Goal: Subscribe to service/newsletter

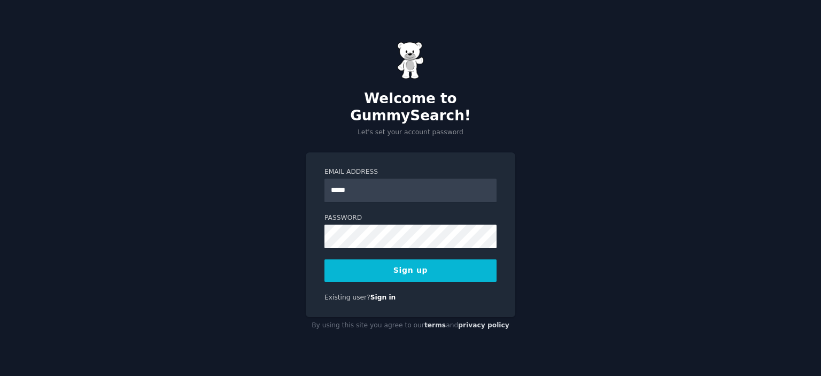
type input "**********"
click at [417, 266] on button "Sign up" at bounding box center [411, 270] width 172 height 22
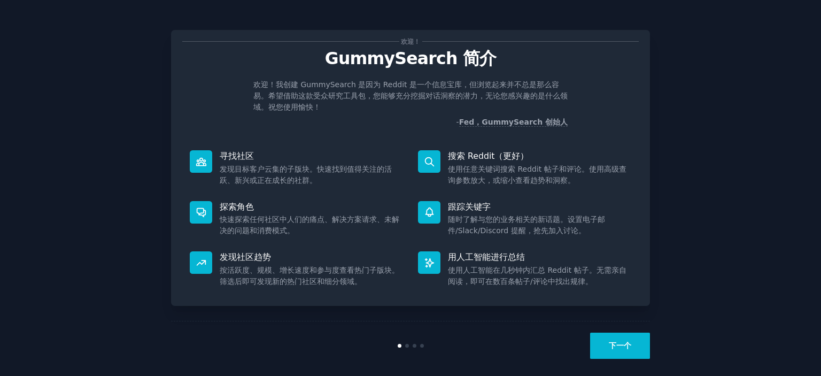
click at [616, 339] on button "下一个" at bounding box center [620, 346] width 60 height 26
